Goal: Task Accomplishment & Management: Use online tool/utility

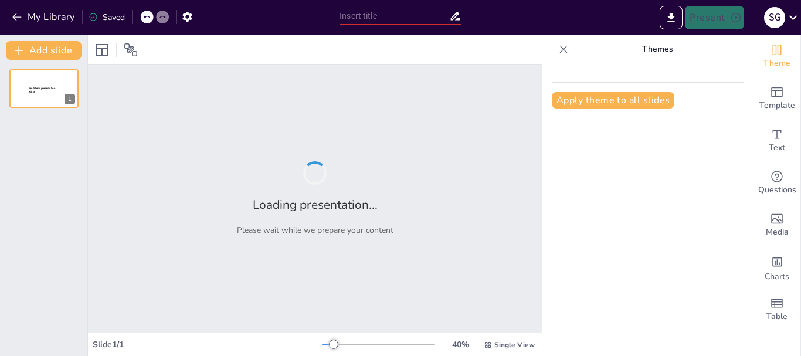
type input "Teorías del Origen del Universo: Una Línea de Tiempo Visual"
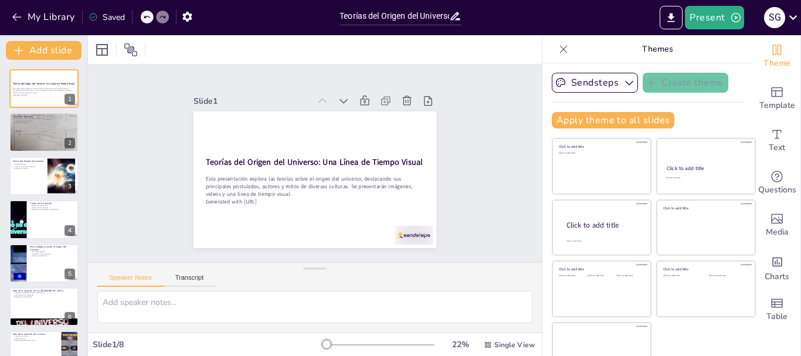
scroll to position [22, 0]
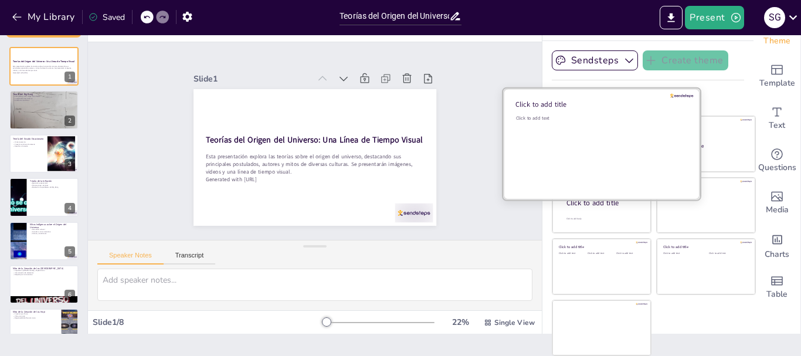
click at [604, 159] on div "Click to add text" at bounding box center [600, 151] width 168 height 73
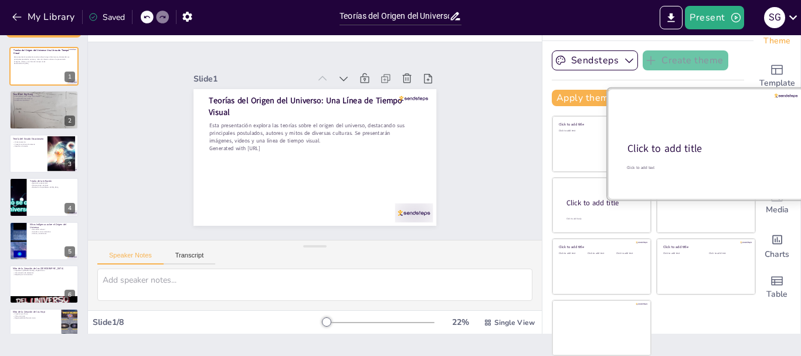
click at [700, 160] on div at bounding box center [705, 143] width 197 height 111
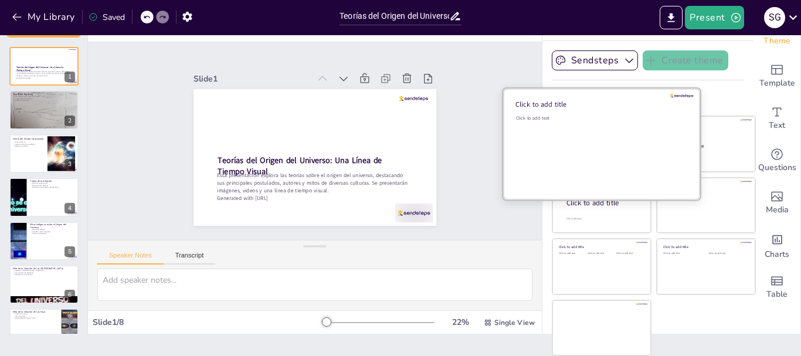
click at [551, 140] on div "Click to add text" at bounding box center [600, 151] width 168 height 73
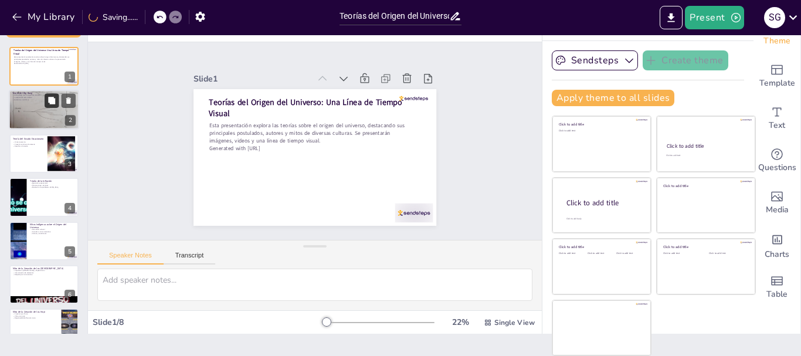
click at [45, 101] on button at bounding box center [52, 101] width 14 height 14
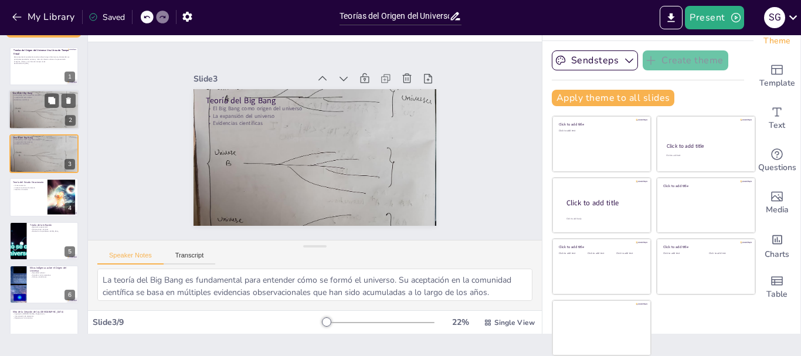
click at [33, 111] on div at bounding box center [44, 110] width 70 height 72
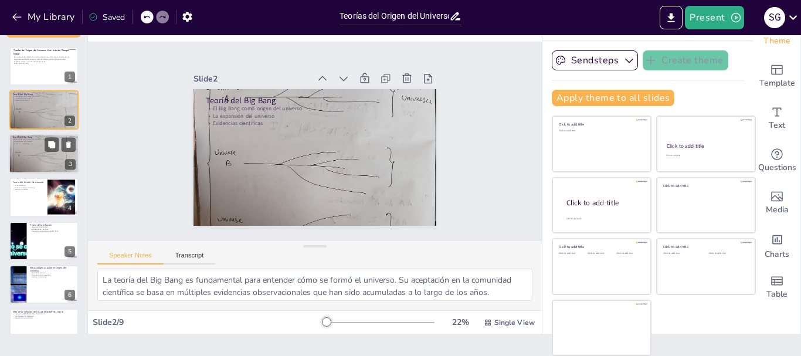
click at [43, 150] on div at bounding box center [44, 153] width 70 height 72
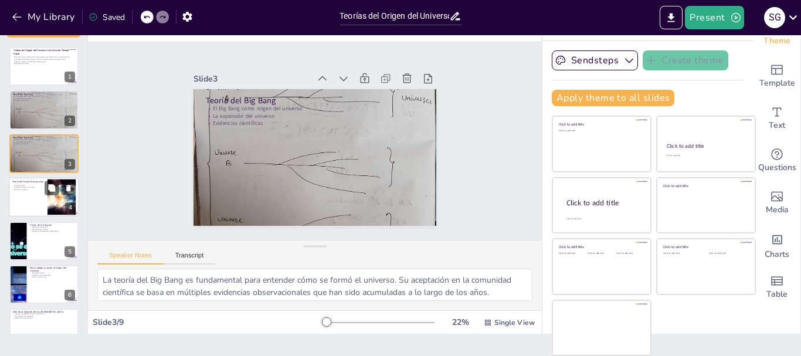
click at [44, 188] on div at bounding box center [44, 197] width 70 height 40
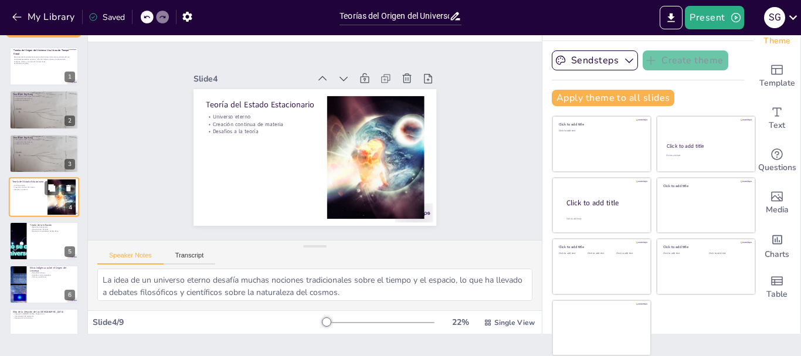
scroll to position [12, 0]
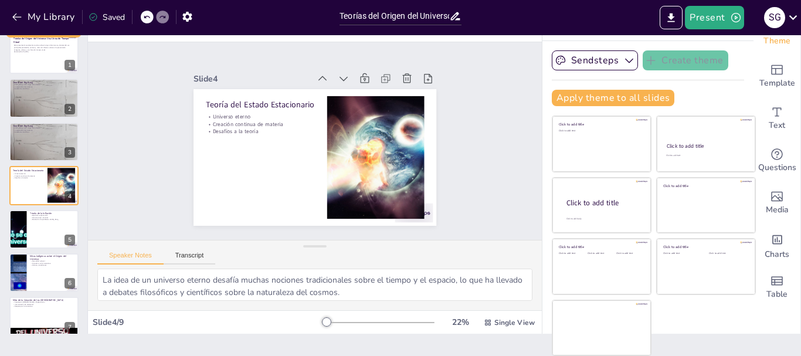
click at [43, 206] on div "Teorías del Origen del Universo: Una Línea de Tiempo Visual Esta presentación e…" at bounding box center [43, 228] width 87 height 387
click at [36, 248] on div "Teoría de la Inflación Expansión exponencial Fluctuaciones cuánticas Resolución…" at bounding box center [44, 229] width 70 height 40
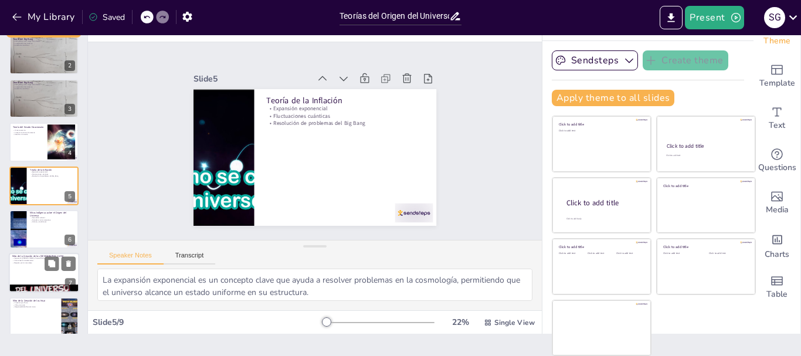
click at [36, 268] on div at bounding box center [44, 273] width 70 height 40
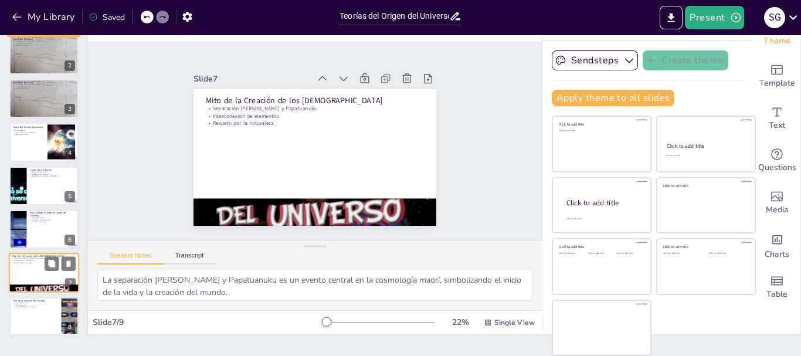
scroll to position [110, 0]
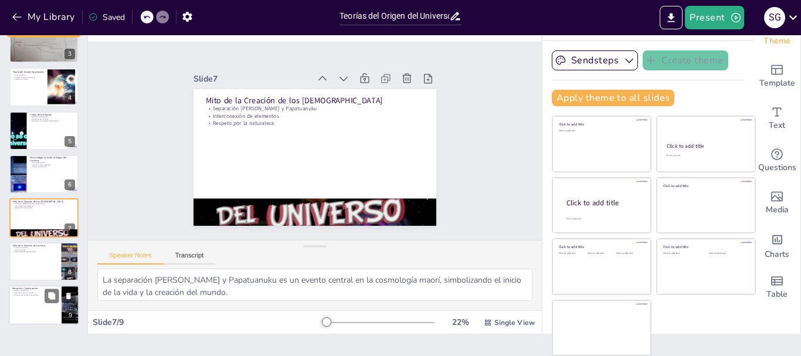
click at [36, 293] on p "Valor de la ciencia y la cultura" at bounding box center [35, 293] width 46 height 2
type textarea "La combinación de teorías científicas y mitos culturales nos ofrece una visión …"
